Goal: Find specific page/section: Find specific page/section

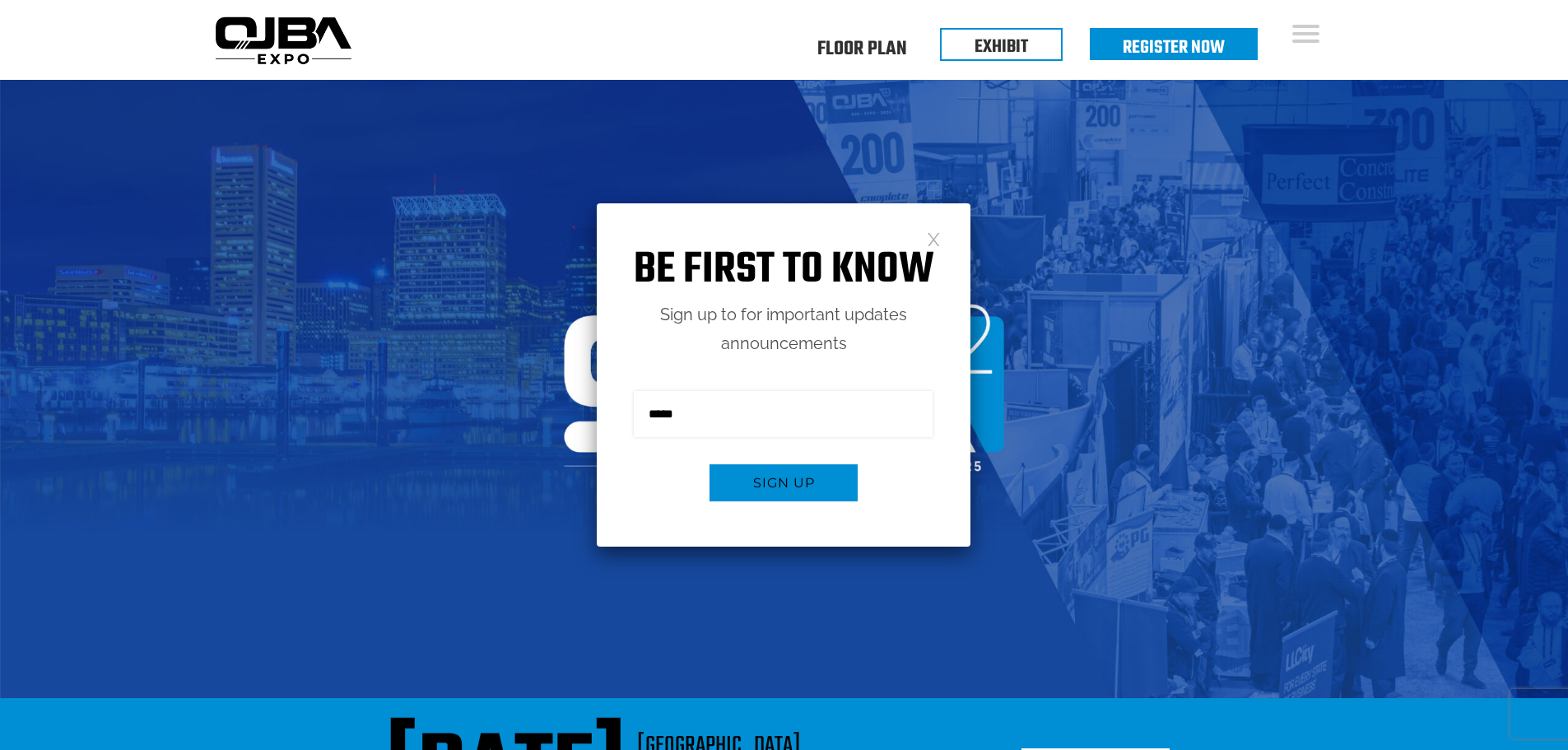
click at [930, 234] on link at bounding box center [934, 238] width 14 height 14
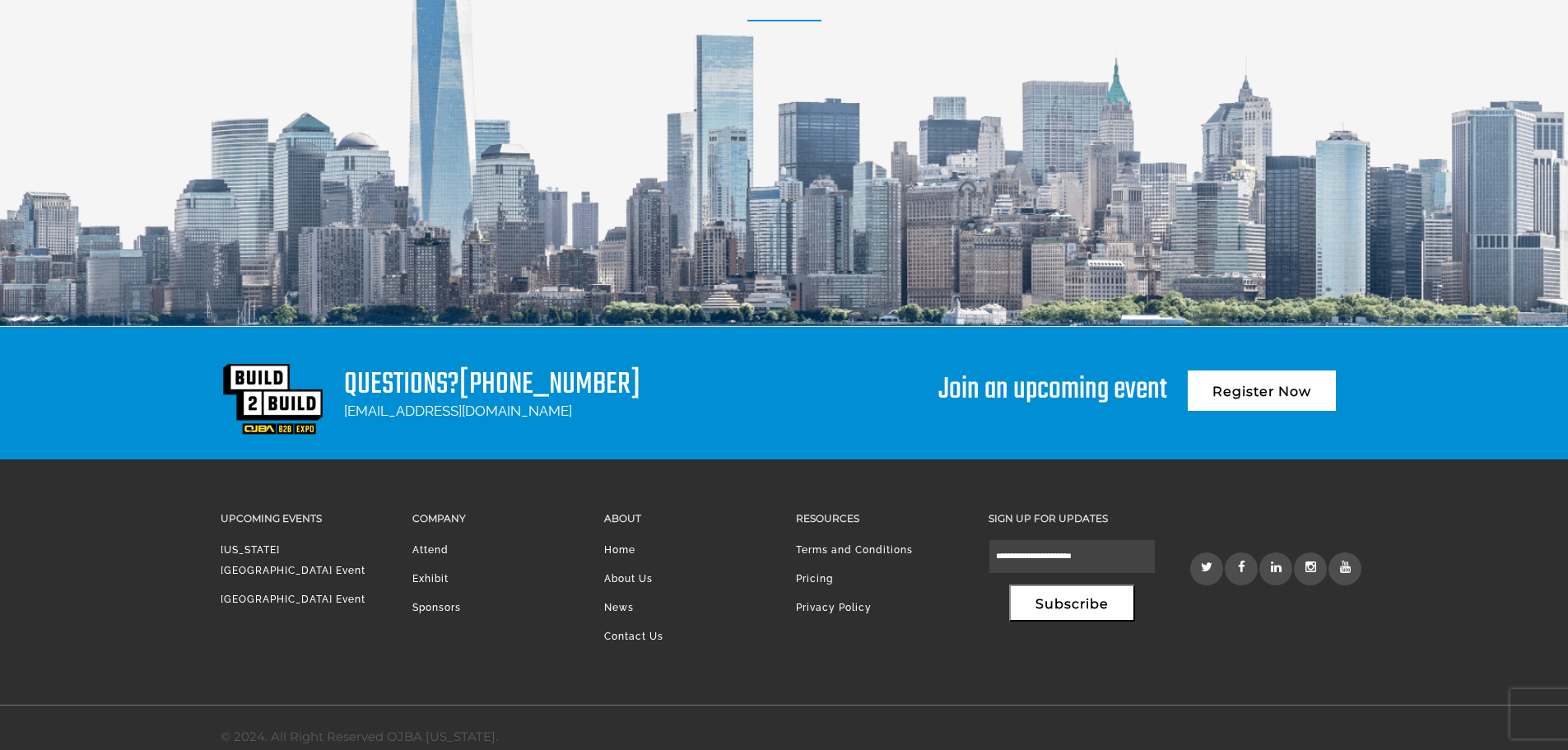
scroll to position [2271, 0]
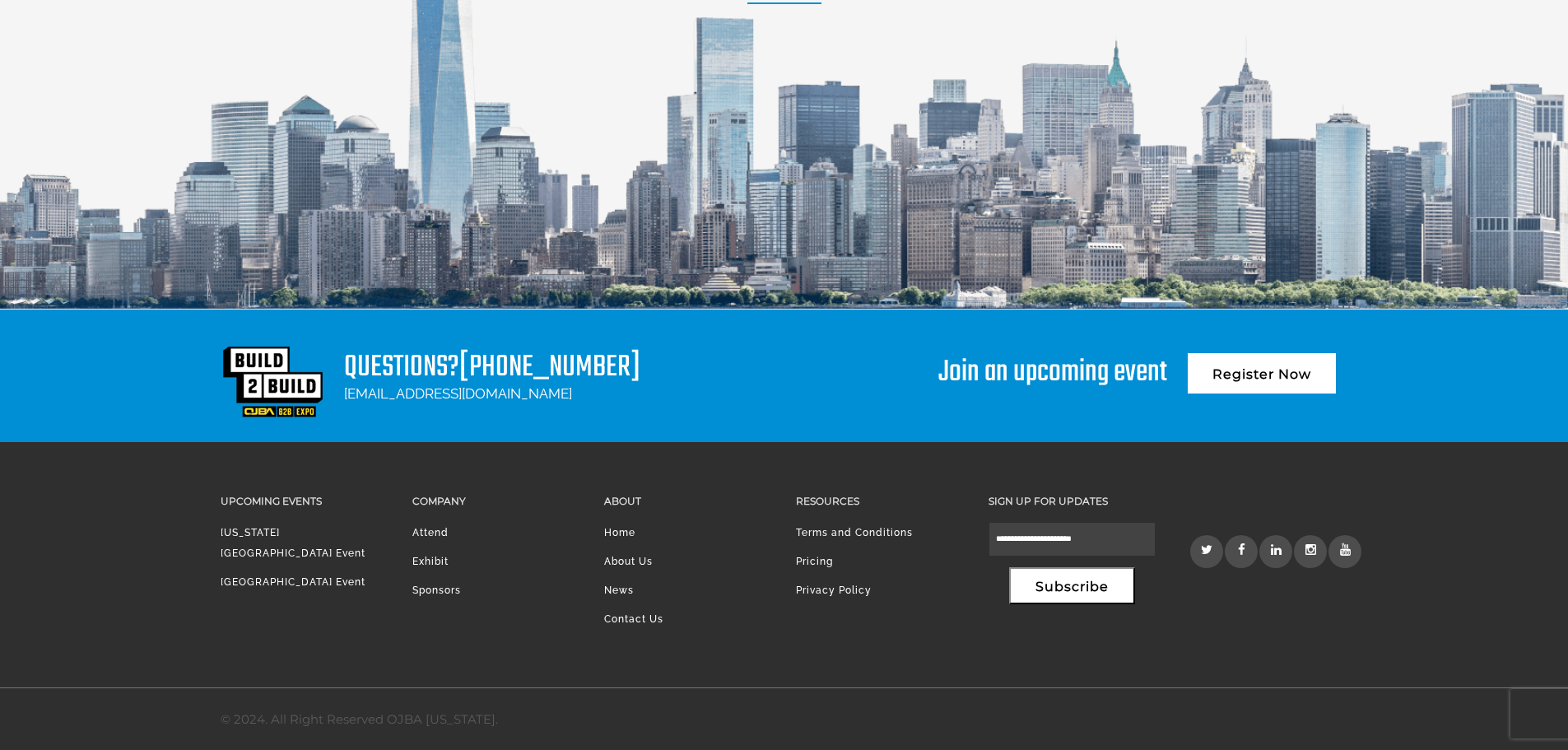
click at [448, 594] on link "Sponsors" at bounding box center [436, 589] width 49 height 11
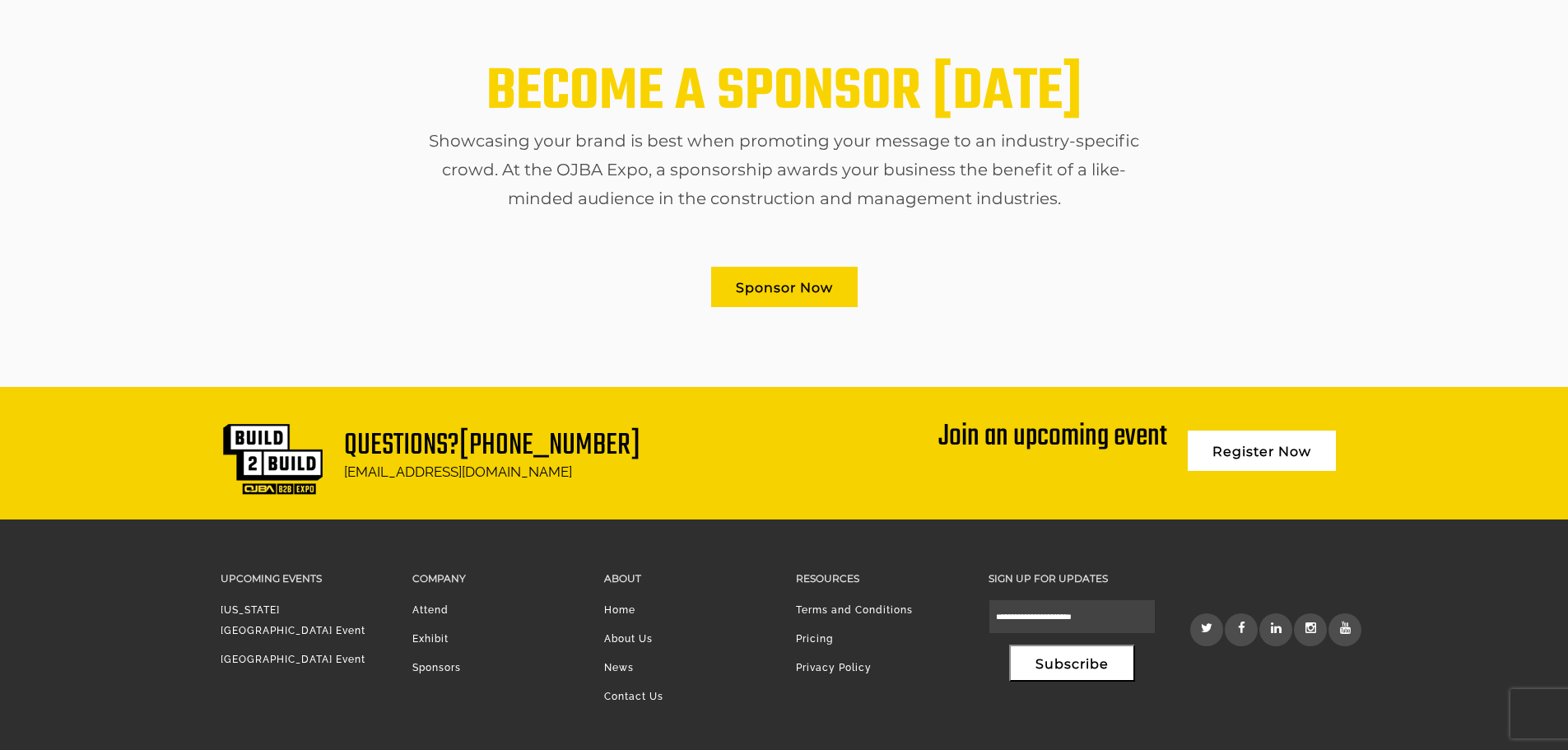
scroll to position [1008, 0]
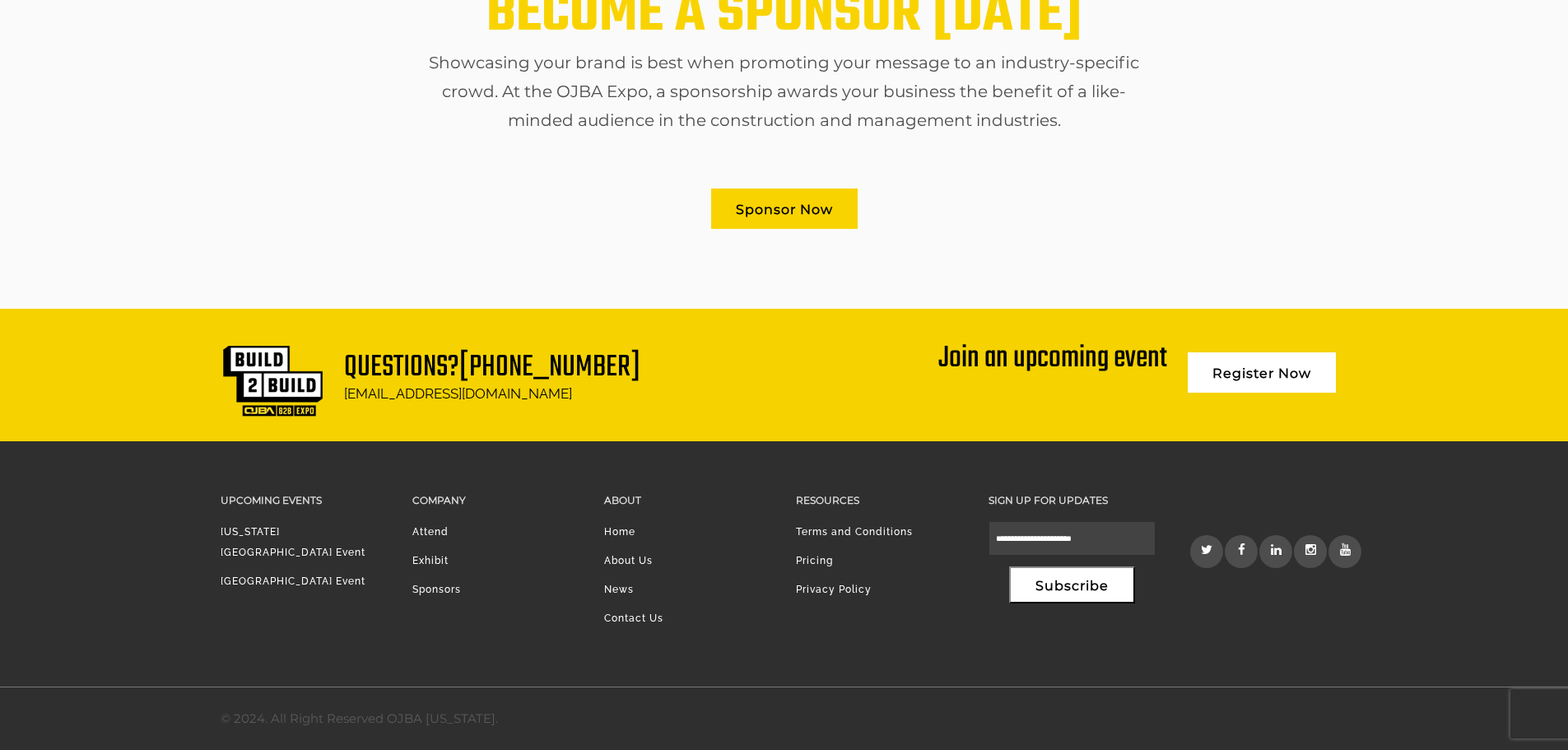
click at [325, 576] on link "[GEOGRAPHIC_DATA] Event" at bounding box center [293, 581] width 145 height 11
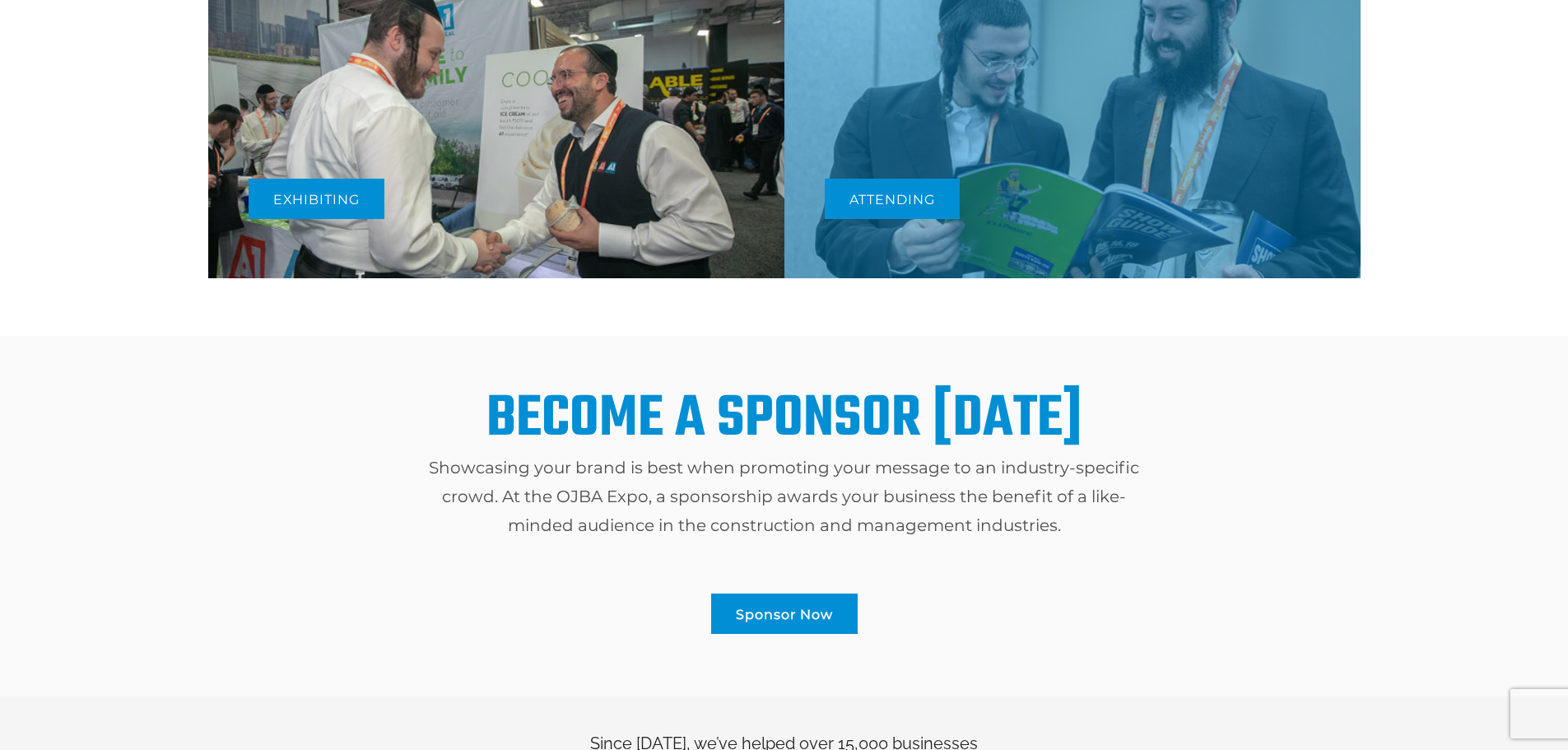
scroll to position [50, 0]
